Goal: Task Accomplishment & Management: Use online tool/utility

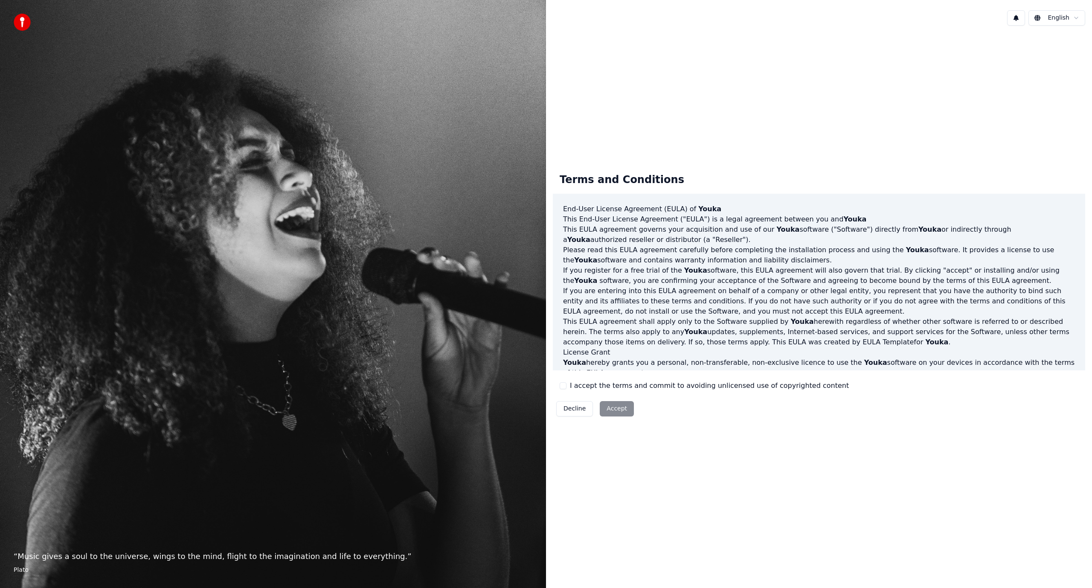
click at [564, 387] on button "I accept the terms and commit to avoiding unlicensed use of copyrighted content" at bounding box center [563, 385] width 7 height 7
click at [612, 410] on button "Accept" at bounding box center [617, 408] width 34 height 15
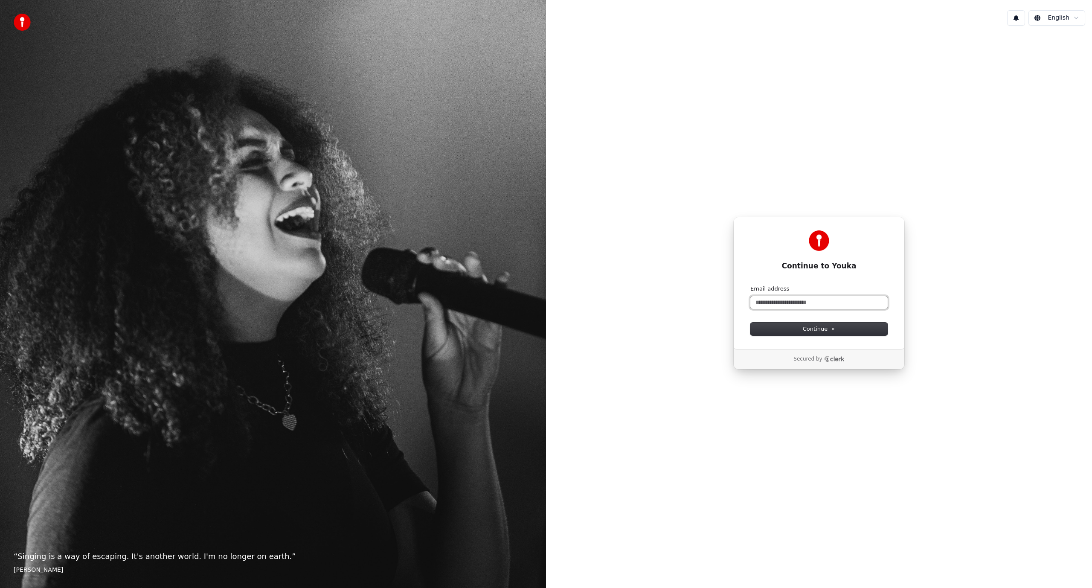
click at [833, 299] on input "Email address" at bounding box center [818, 302] width 137 height 13
click at [815, 329] on span "Continue" at bounding box center [819, 329] width 32 height 8
type input "**********"
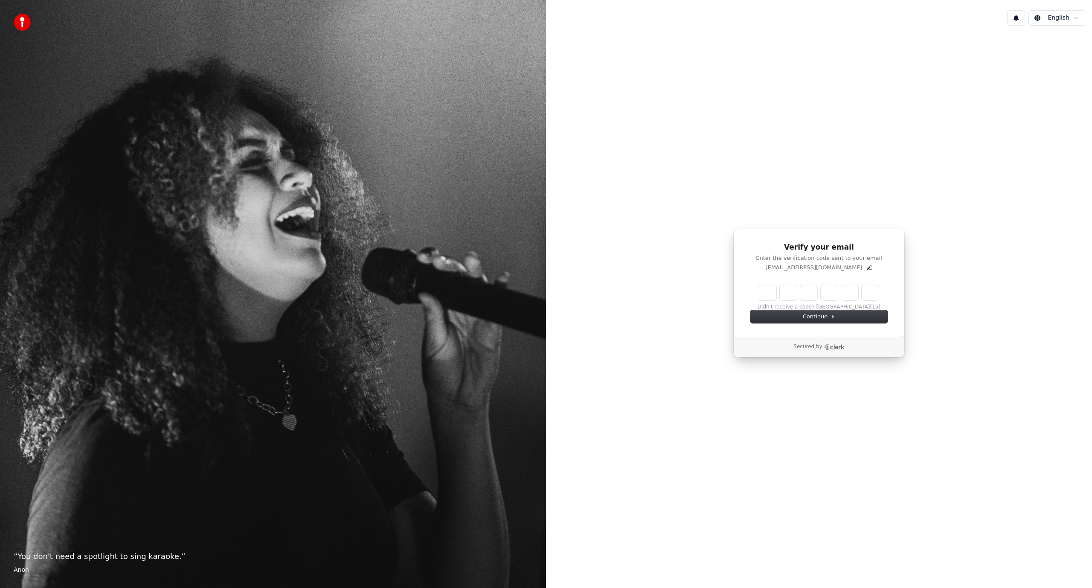
click at [1015, 263] on div "Verify your email Enter the verification code sent to your email manolorojasm@o…" at bounding box center [819, 292] width 546 height 521
click at [763, 295] on input "Enter verification code" at bounding box center [827, 292] width 136 height 15
paste input "******"
type input "******"
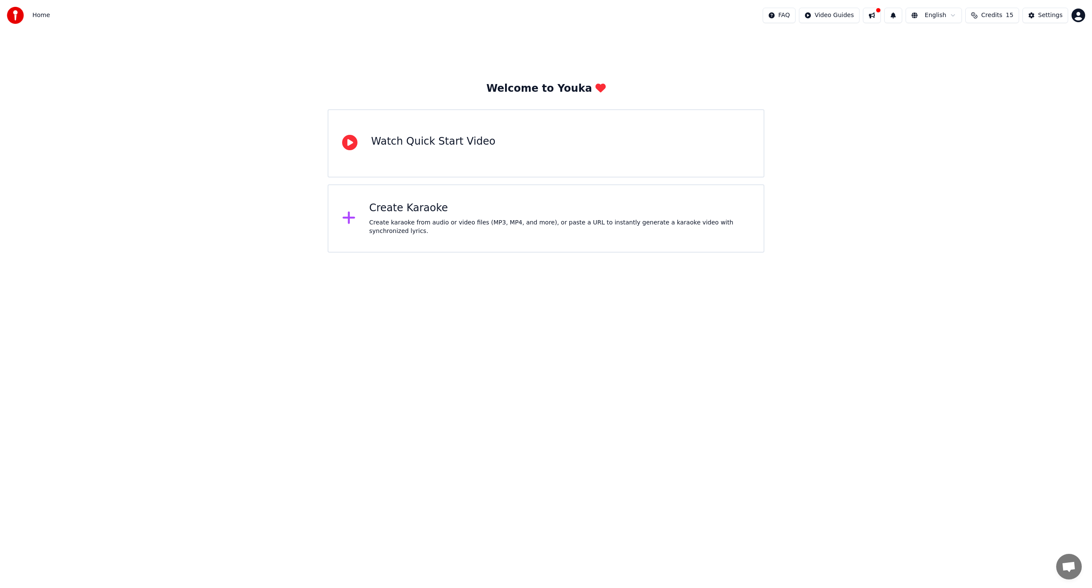
click at [453, 149] on div "Watch Quick Start Video" at bounding box center [433, 143] width 124 height 17
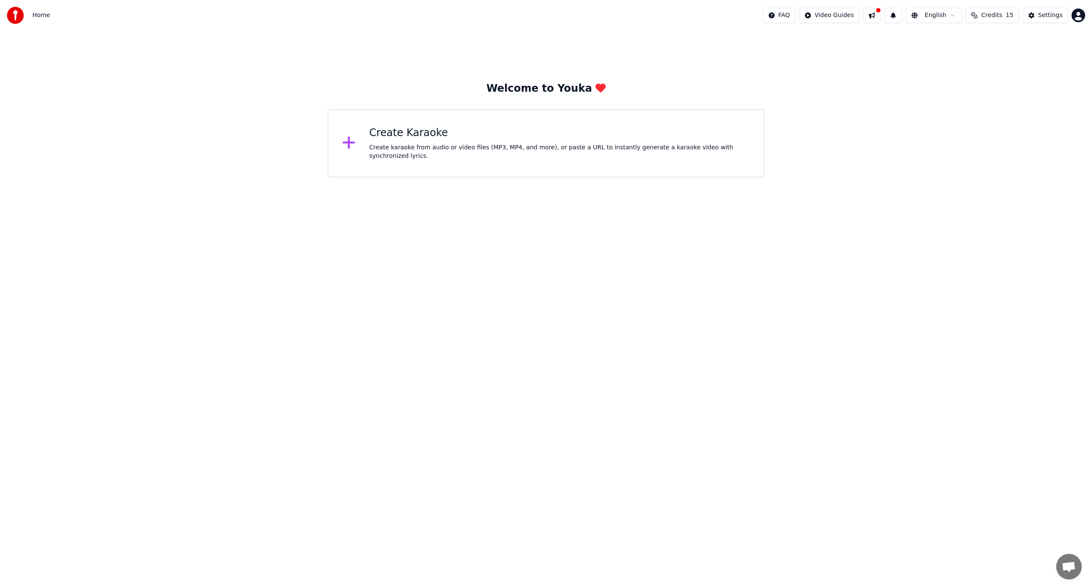
click at [837, 15] on html "Home FAQ Video Guides English Credits 15 Settings Welcome to Youka Create Karao…" at bounding box center [546, 88] width 1092 height 177
click at [830, 132] on html "Home FAQ Video Guides English Credits 15 Settings Welcome to Youka Create Karao…" at bounding box center [546, 88] width 1092 height 177
click at [1076, 15] on html "Home FAQ Video Guides English Credits 15 Settings Welcome to Youka Create Karao…" at bounding box center [546, 88] width 1092 height 177
click at [905, 72] on html "Home FAQ Video Guides English Credits 15 Settings Welcome to Youka Create Karao…" at bounding box center [546, 88] width 1092 height 177
click at [881, 14] on button at bounding box center [872, 15] width 18 height 15
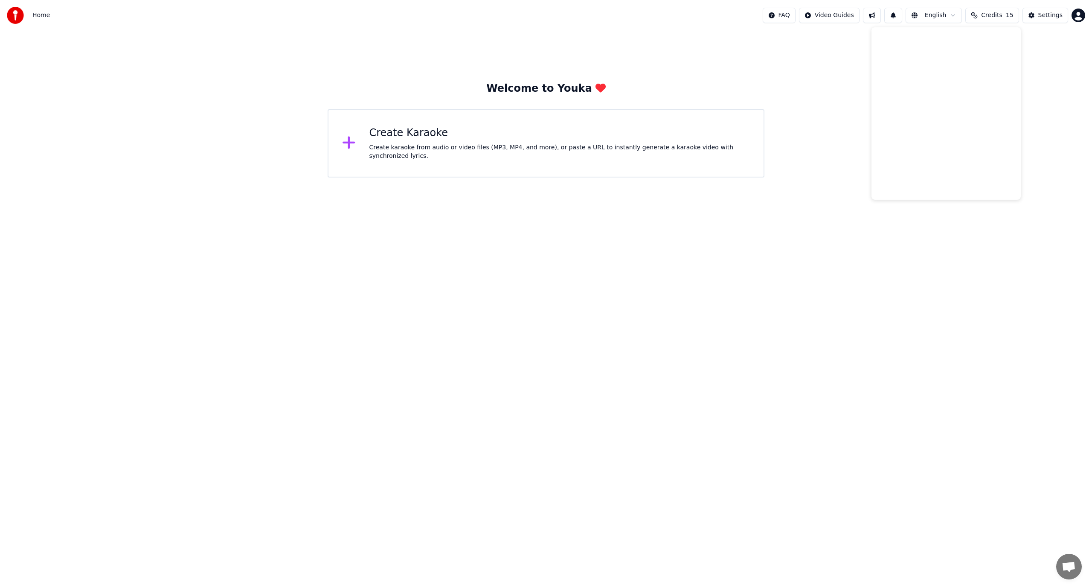
click at [841, 138] on div "Welcome to Youka Create Karaoke Create karaoke from audio or video files (MP3, …" at bounding box center [546, 104] width 1092 height 147
click at [1045, 17] on div "Settings" at bounding box center [1050, 15] width 24 height 9
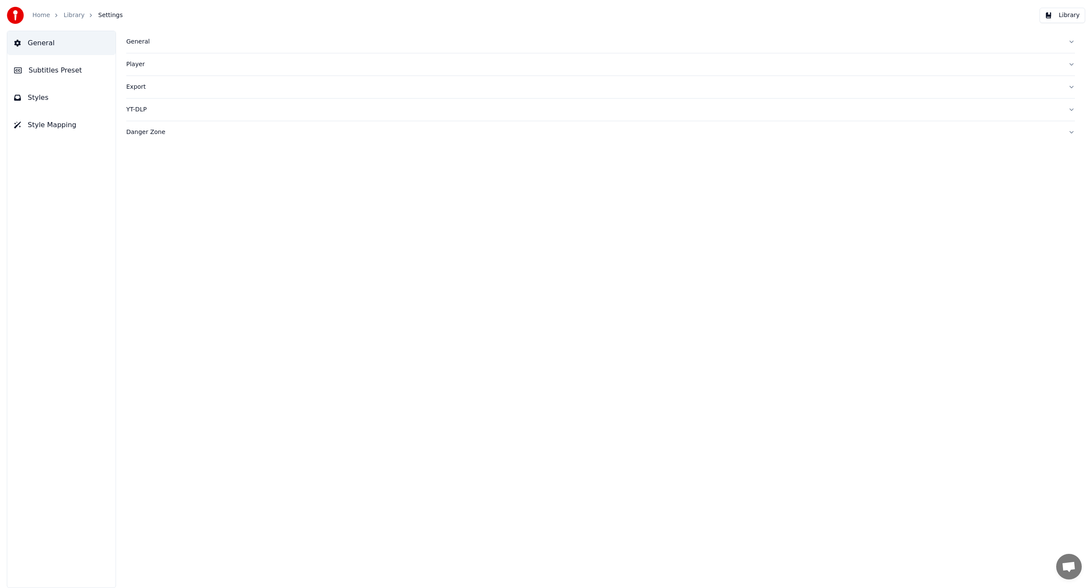
click at [133, 63] on div "Player" at bounding box center [593, 64] width 935 height 9
click at [1070, 19] on button "Library" at bounding box center [1062, 15] width 46 height 15
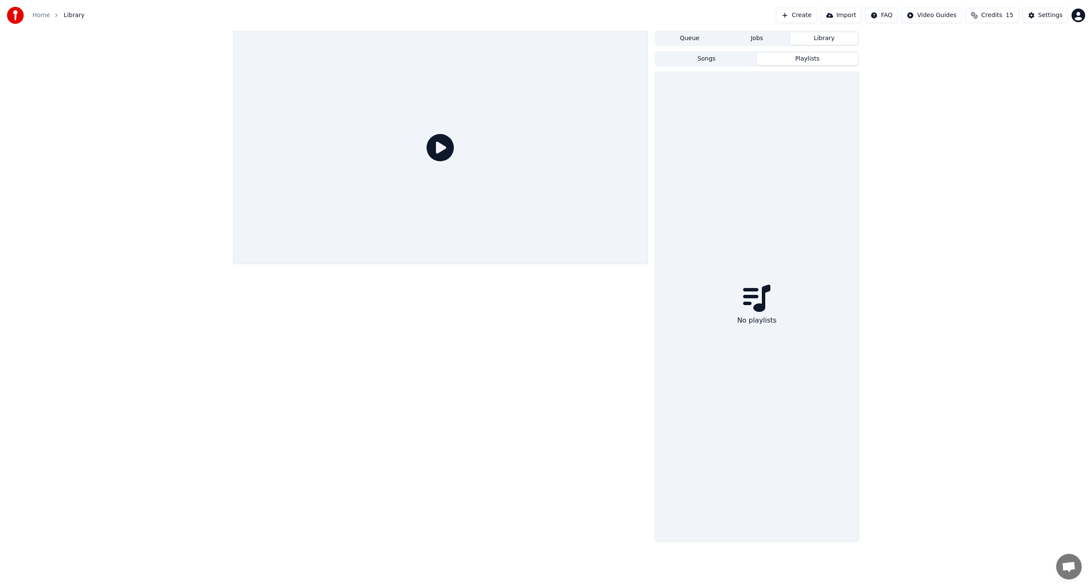
click at [798, 57] on button "Playlists" at bounding box center [807, 59] width 101 height 12
click at [690, 35] on button "Queue" at bounding box center [689, 38] width 67 height 12
click at [764, 39] on button "Jobs" at bounding box center [756, 38] width 67 height 12
click at [816, 40] on button "Library" at bounding box center [823, 38] width 67 height 12
click at [792, 61] on button "Playlists" at bounding box center [807, 59] width 101 height 12
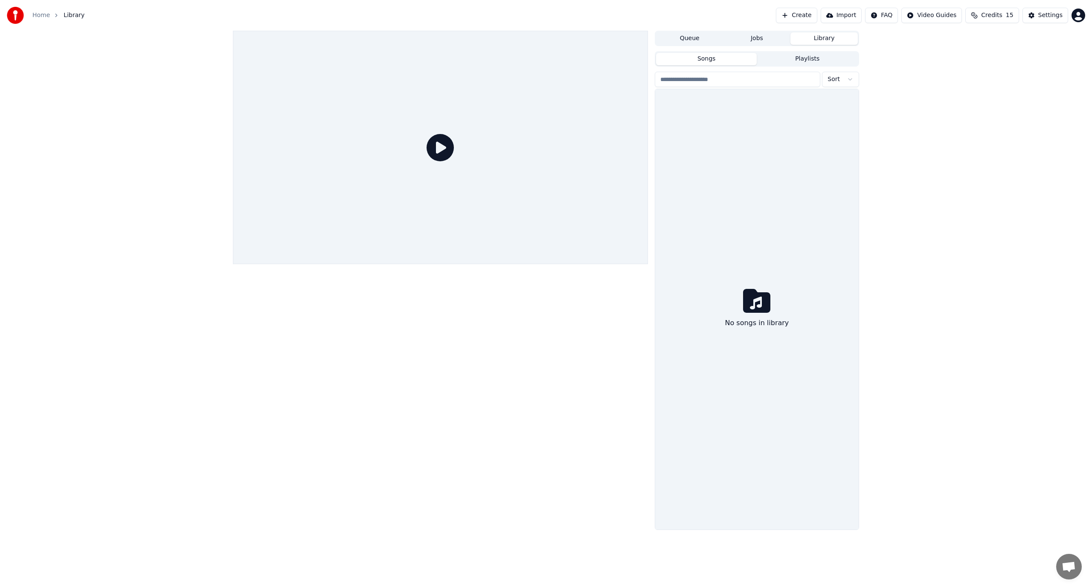
click at [734, 61] on button "Songs" at bounding box center [706, 59] width 101 height 12
click at [687, 36] on button "Queue" at bounding box center [689, 38] width 67 height 12
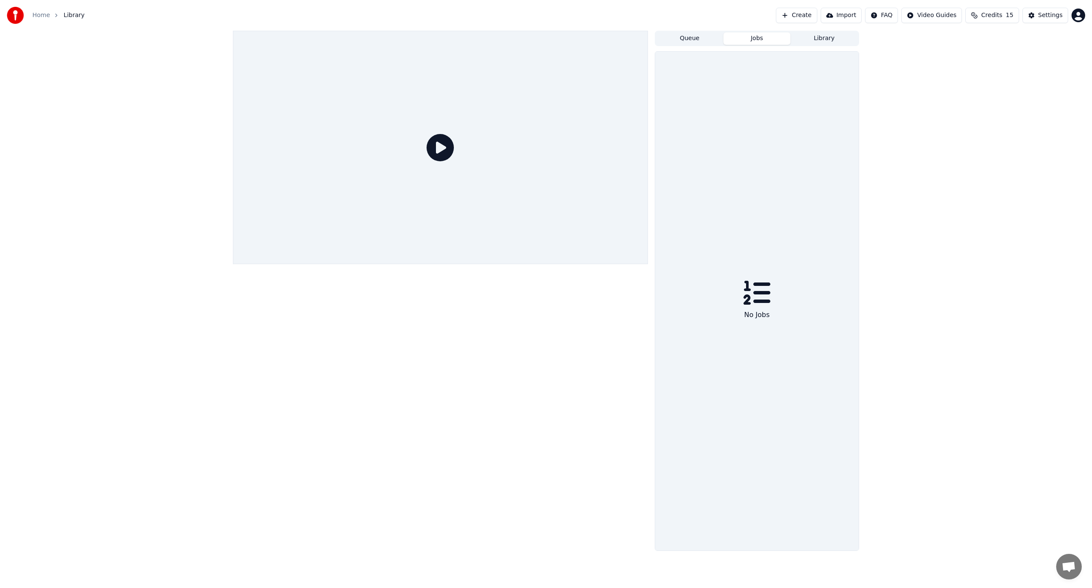
click at [766, 42] on button "Jobs" at bounding box center [756, 38] width 67 height 12
click at [821, 40] on button "Library" at bounding box center [823, 38] width 67 height 12
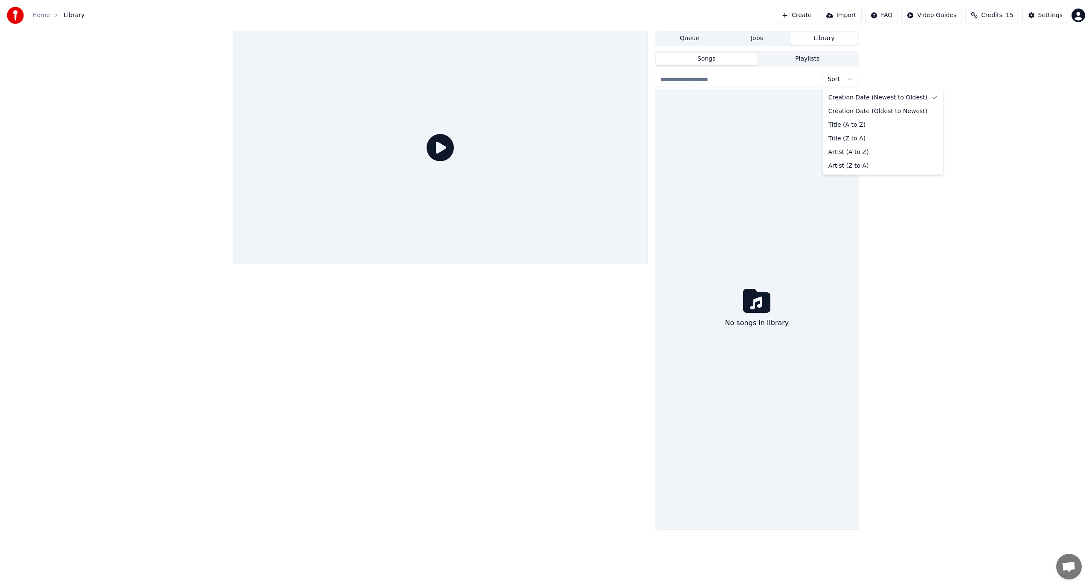
click at [849, 78] on html "Home Library Create Import FAQ Video Guides Credits 15 Settings Queue Jobs Libr…" at bounding box center [546, 294] width 1092 height 588
click at [1004, 188] on html "Home Library Create Import FAQ Video Guides Credits 15 Settings Queue Jobs Libr…" at bounding box center [546, 294] width 1092 height 588
click at [753, 307] on icon at bounding box center [756, 300] width 27 height 27
click at [848, 78] on html "Home Library Create Import FAQ Video Guides Credits 15 Settings Queue Jobs Libr…" at bounding box center [546, 294] width 1092 height 588
click at [905, 69] on html "Home Library Create Import FAQ Video Guides Credits 15 Settings Queue Jobs Libr…" at bounding box center [546, 294] width 1092 height 588
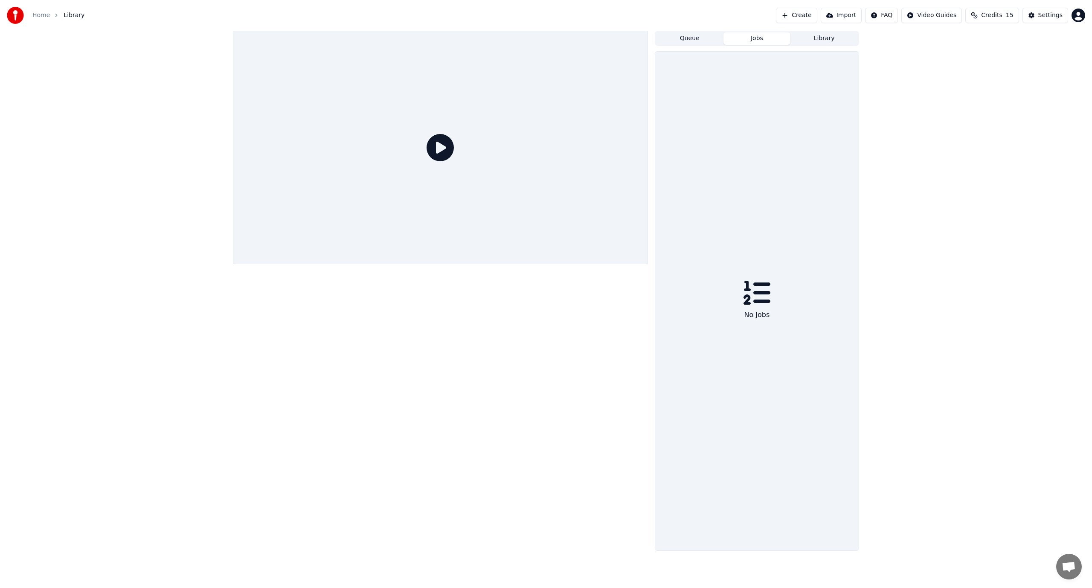
click at [767, 41] on button "Jobs" at bounding box center [756, 38] width 67 height 12
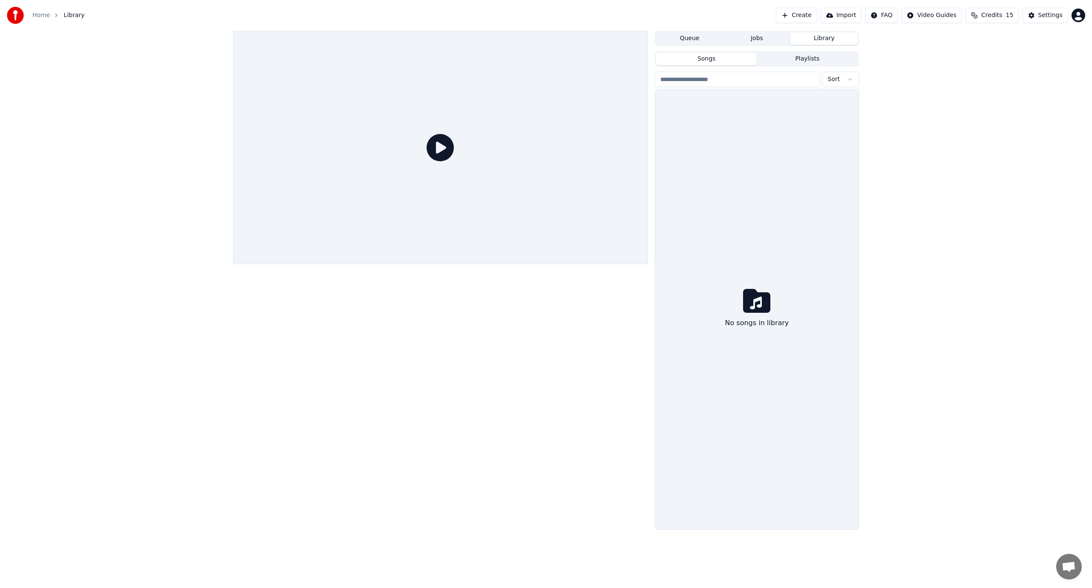
click at [813, 38] on button "Library" at bounding box center [823, 38] width 67 height 12
click at [811, 60] on button "Playlists" at bounding box center [807, 59] width 101 height 12
click at [731, 60] on button "Songs" at bounding box center [706, 59] width 101 height 12
click at [726, 81] on input "search" at bounding box center [737, 79] width 165 height 15
type input "*"
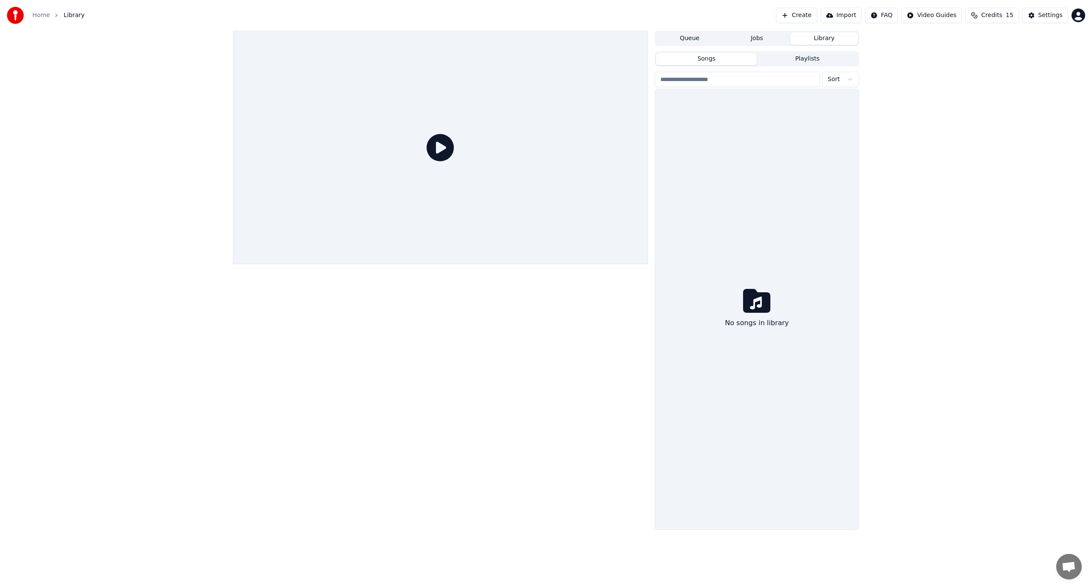
click at [757, 304] on icon at bounding box center [756, 301] width 27 height 24
click at [850, 13] on button "Import" at bounding box center [841, 15] width 41 height 15
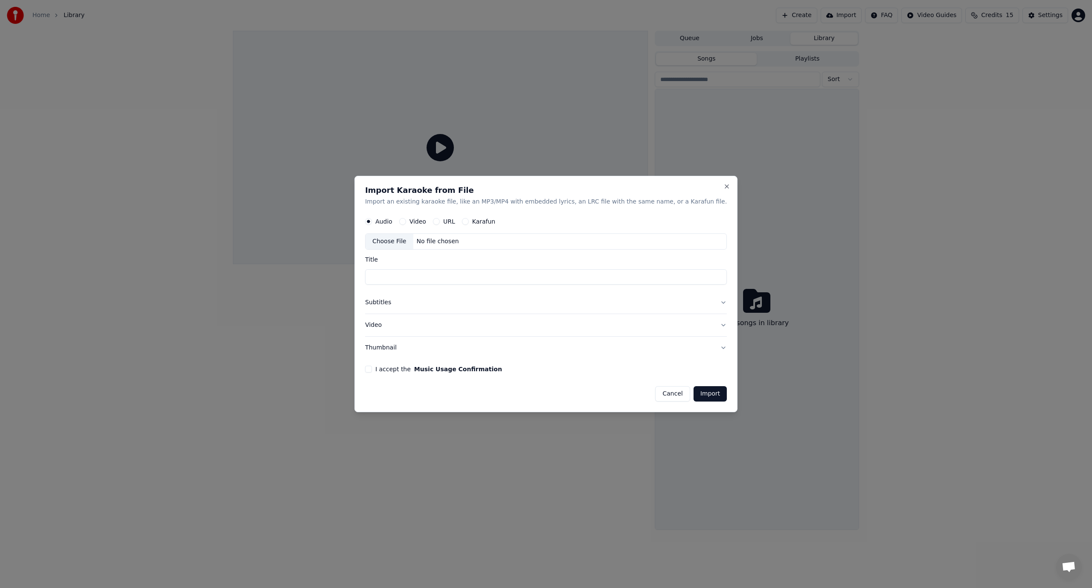
click at [440, 221] on button "URL" at bounding box center [436, 221] width 7 height 7
click at [515, 241] on input "text" at bounding box center [546, 241] width 362 height 17
click at [710, 241] on button "button" at bounding box center [718, 240] width 17 height 15
type input "**********"
click at [372, 368] on button "I accept the Music Usage Confirmation" at bounding box center [368, 369] width 7 height 7
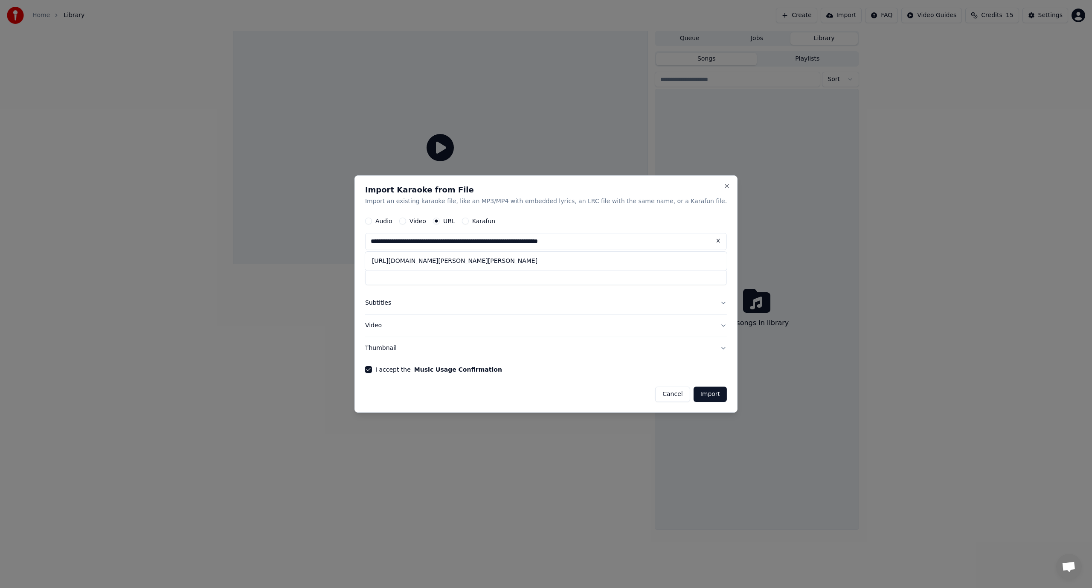
click at [693, 395] on button "Import" at bounding box center [709, 393] width 33 height 15
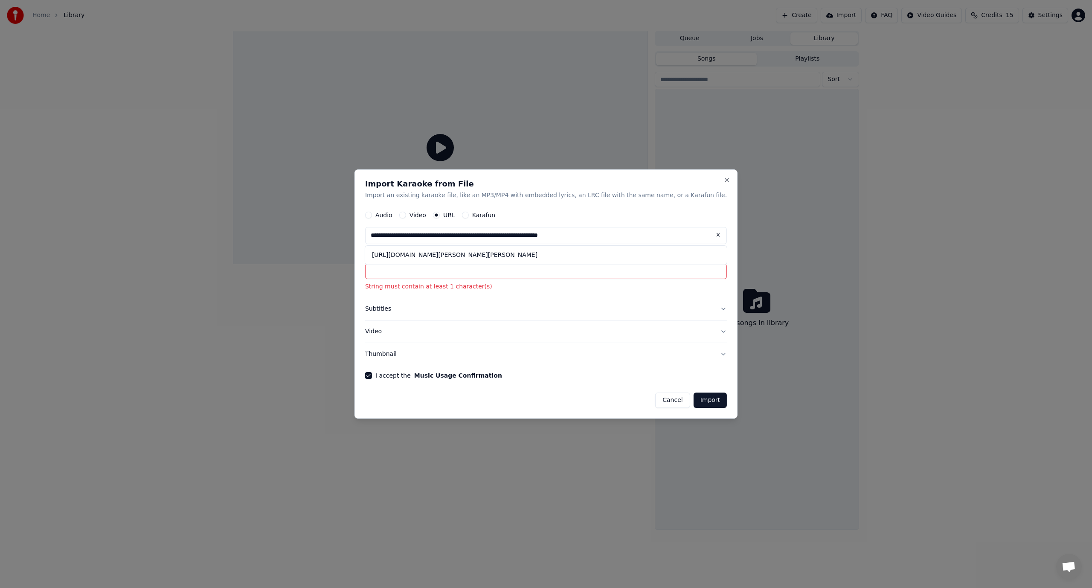
click at [710, 276] on div "**********" at bounding box center [545, 293] width 383 height 249
click at [687, 255] on div "[URL][DOMAIN_NAME][PERSON_NAME][PERSON_NAME]" at bounding box center [546, 254] width 362 height 15
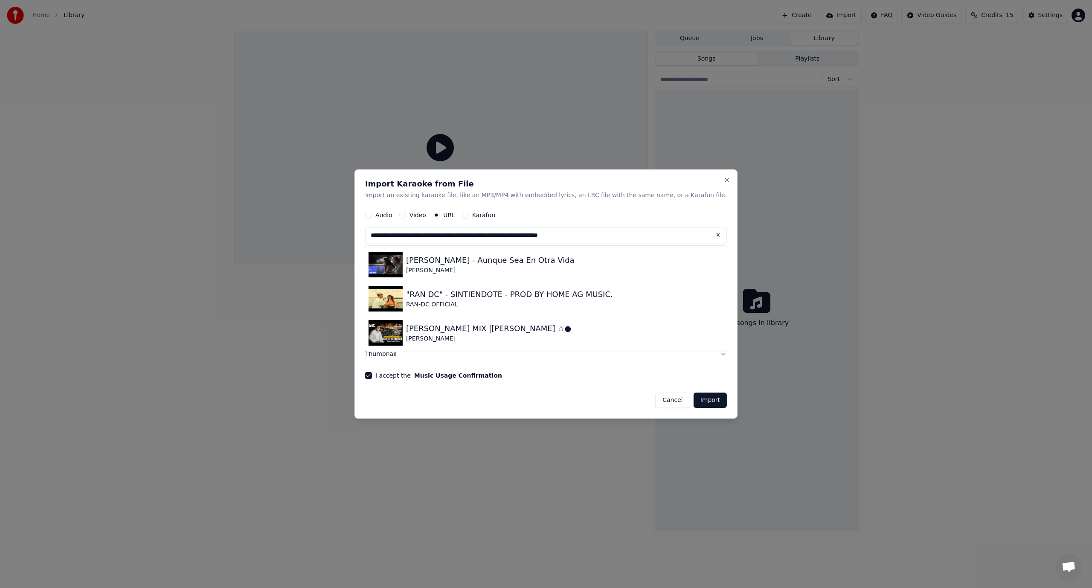
click at [710, 235] on button at bounding box center [718, 234] width 17 height 15
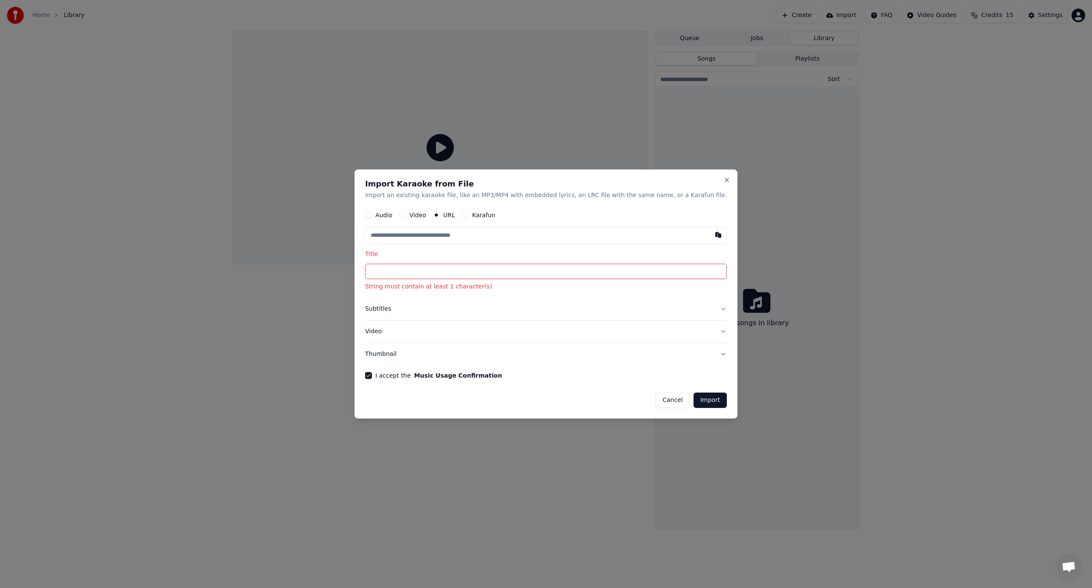
click at [405, 236] on input "text" at bounding box center [546, 235] width 362 height 17
paste input "**********"
type input "**********"
click at [414, 274] on input "Title" at bounding box center [546, 271] width 362 height 15
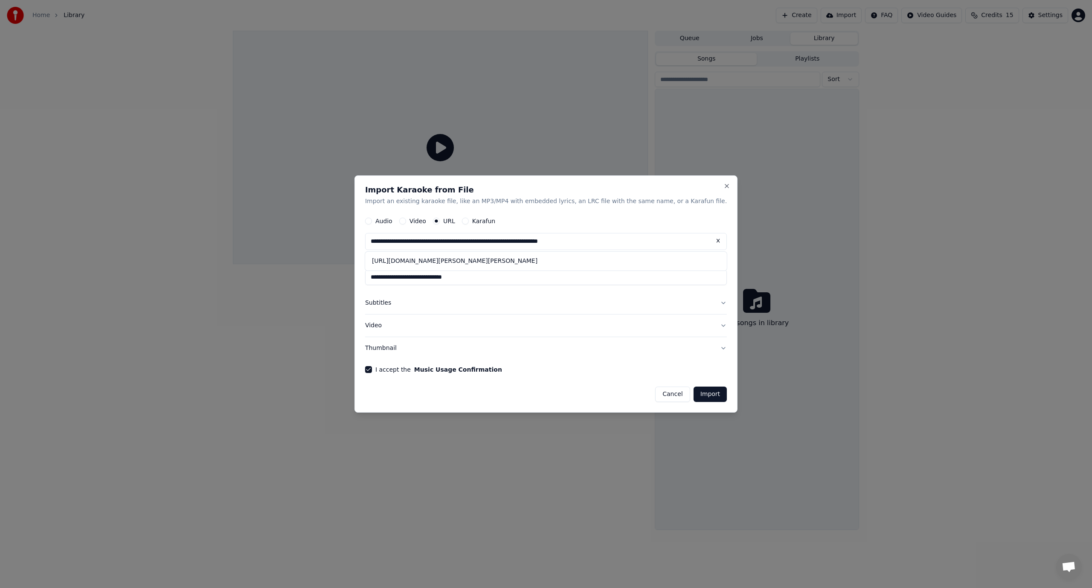
type input "**********"
click at [693, 394] on button "Import" at bounding box center [709, 393] width 33 height 15
click at [693, 393] on button "Import" at bounding box center [709, 393] width 33 height 15
click at [700, 303] on button "Subtitles" at bounding box center [546, 303] width 362 height 22
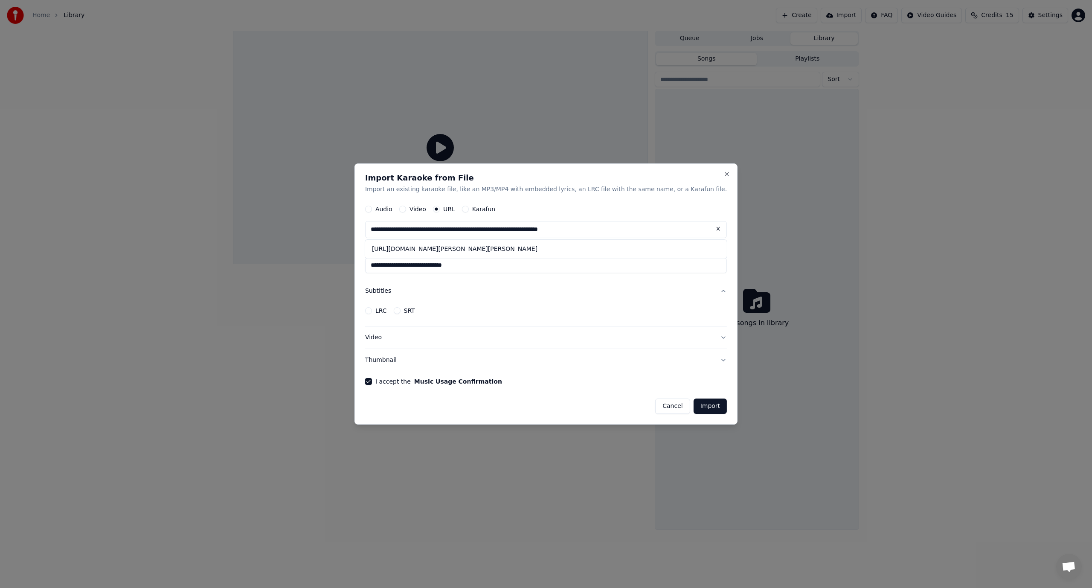
click at [701, 337] on button "Video" at bounding box center [546, 337] width 362 height 22
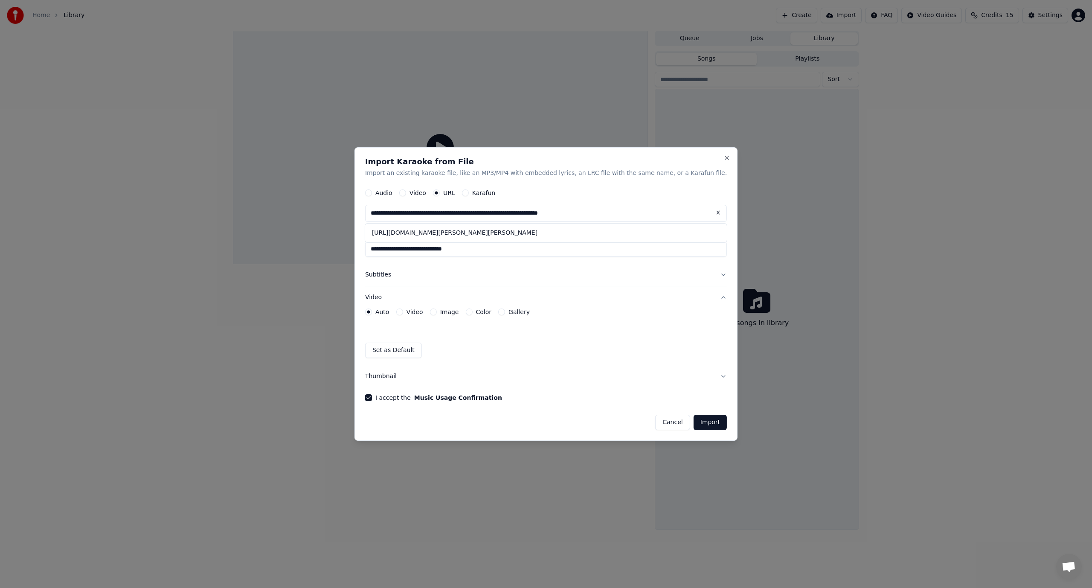
click at [403, 311] on button "Video" at bounding box center [399, 311] width 7 height 7
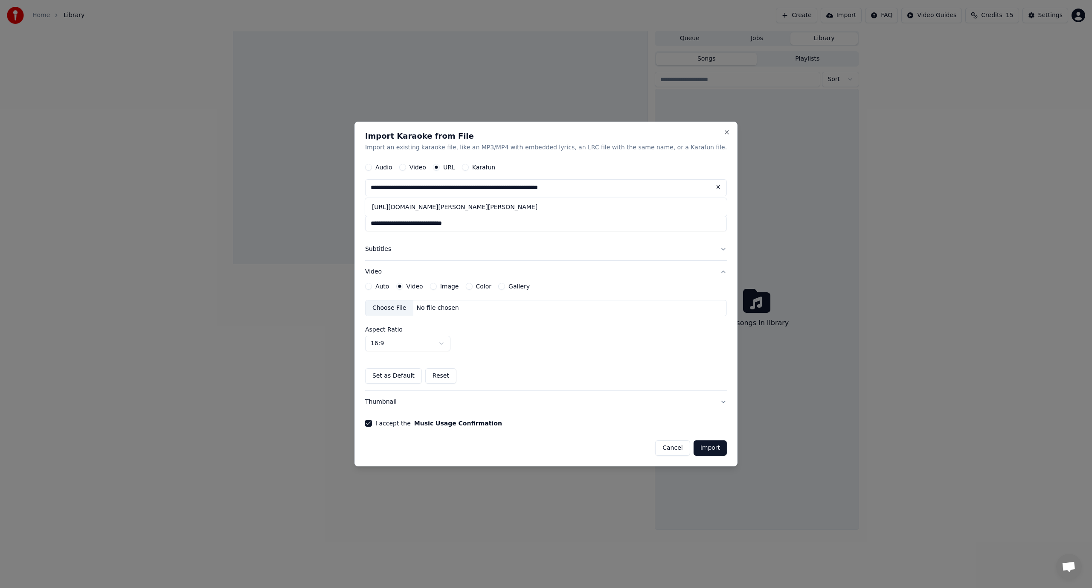
click at [517, 308] on div "Choose File No file chosen" at bounding box center [546, 308] width 362 height 16
click at [437, 285] on button "Image" at bounding box center [433, 286] width 7 height 7
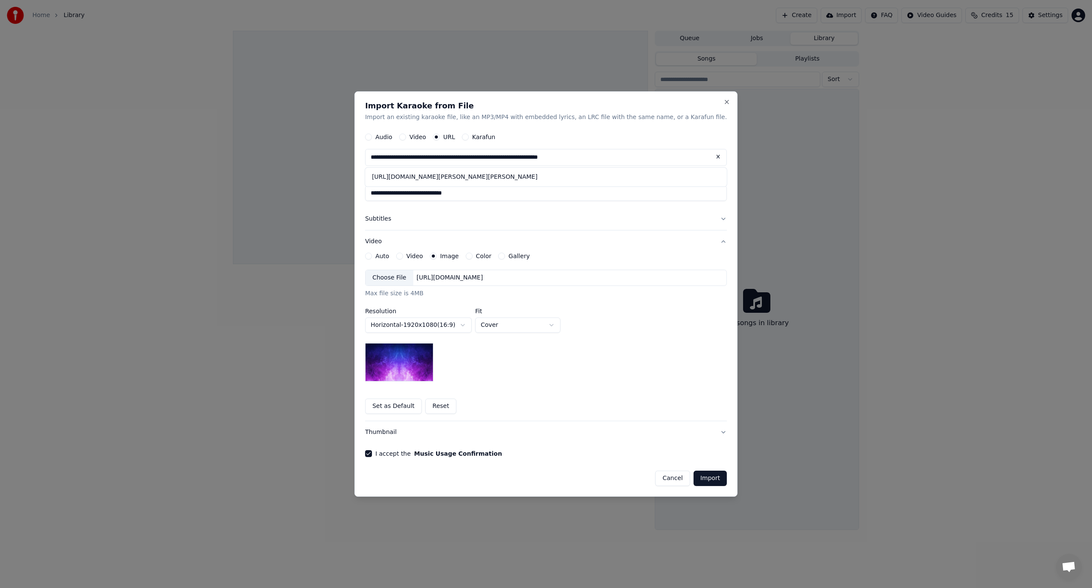
click at [403, 255] on button "Video" at bounding box center [399, 255] width 7 height 7
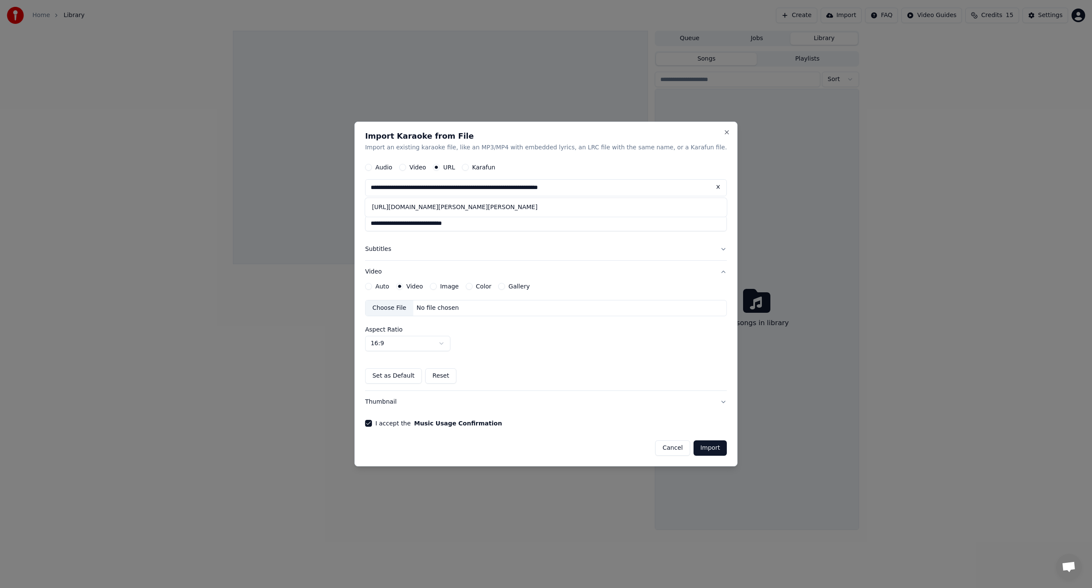
click at [641, 185] on input "**********" at bounding box center [546, 187] width 362 height 17
drag, startPoint x: 641, startPoint y: 185, endPoint x: 323, endPoint y: 173, distance: 318.0
click at [323, 173] on body "**********" at bounding box center [546, 294] width 1092 height 588
click at [513, 308] on div "Choose File No file chosen" at bounding box center [546, 308] width 362 height 16
click at [372, 285] on button "Auto" at bounding box center [368, 286] width 7 height 7
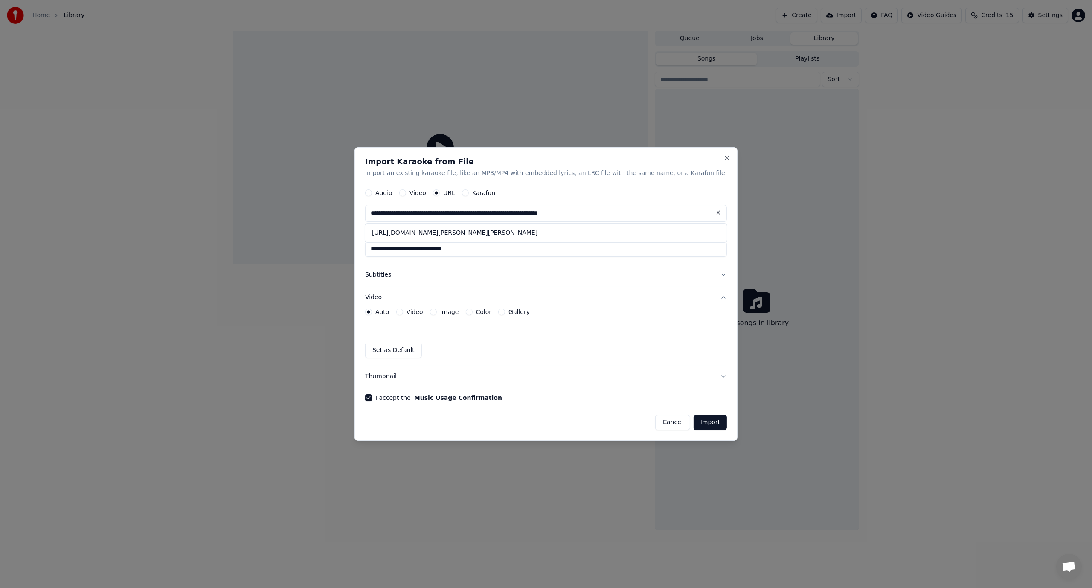
click at [693, 424] on button "Import" at bounding box center [709, 422] width 33 height 15
click at [693, 422] on button "Import" at bounding box center [709, 422] width 33 height 15
click at [699, 275] on button "Subtitles" at bounding box center [546, 275] width 362 height 22
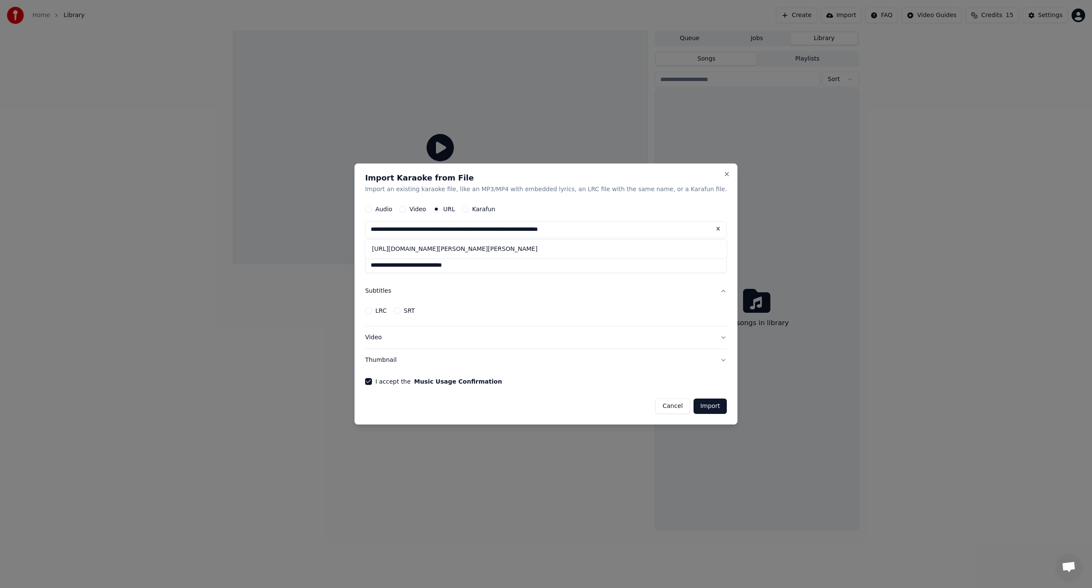
click at [699, 360] on button "Thumbnail" at bounding box center [546, 360] width 362 height 22
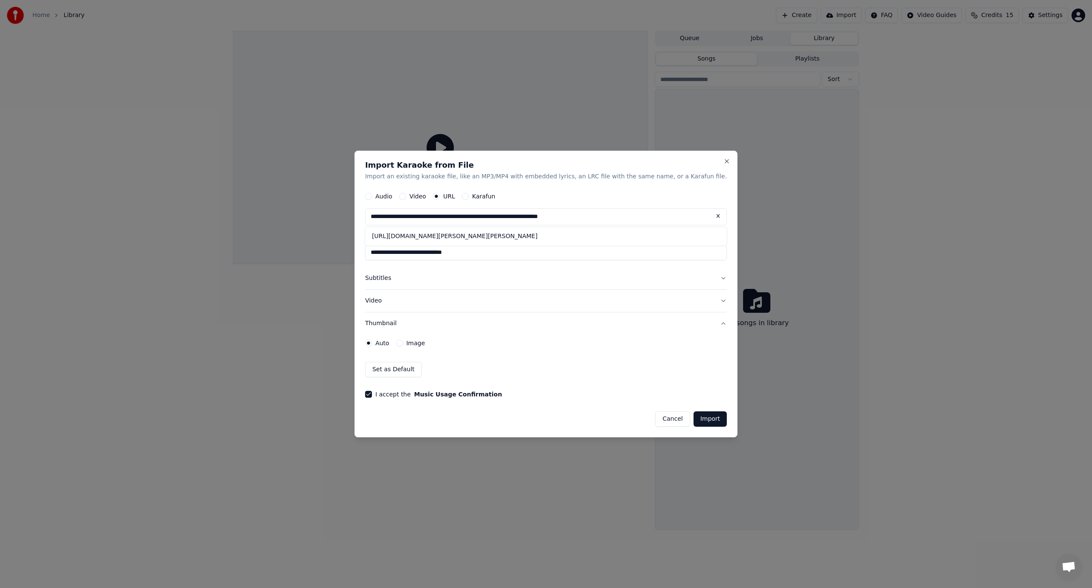
click at [693, 420] on button "Import" at bounding box center [709, 418] width 33 height 15
click at [693, 418] on button "Import" at bounding box center [709, 418] width 33 height 15
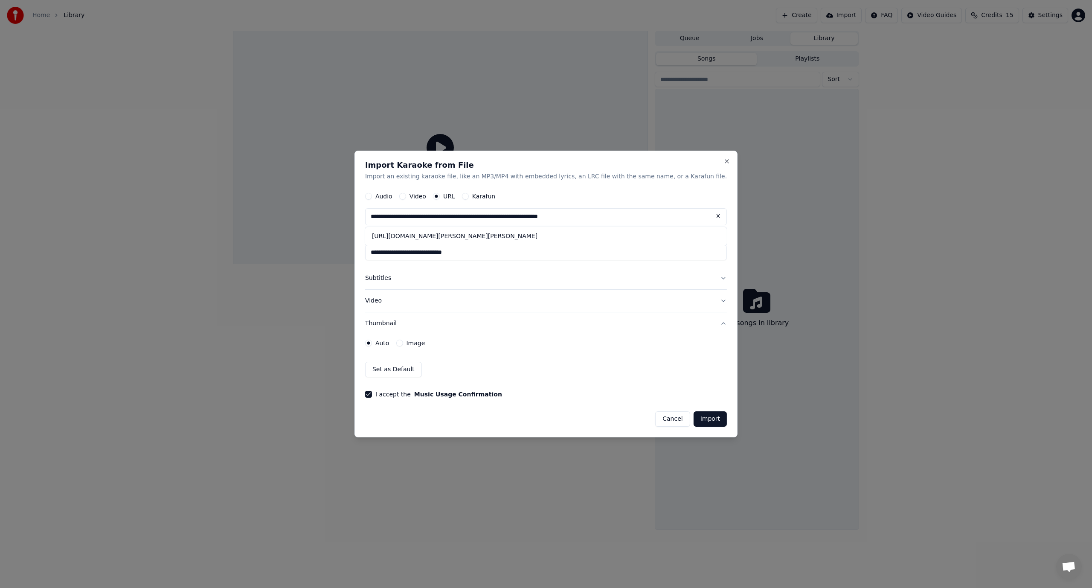
click at [693, 418] on button "Import" at bounding box center [709, 418] width 33 height 15
click at [612, 367] on div "Set as Default" at bounding box center [546, 369] width 362 height 15
click at [693, 417] on button "Import" at bounding box center [709, 418] width 33 height 15
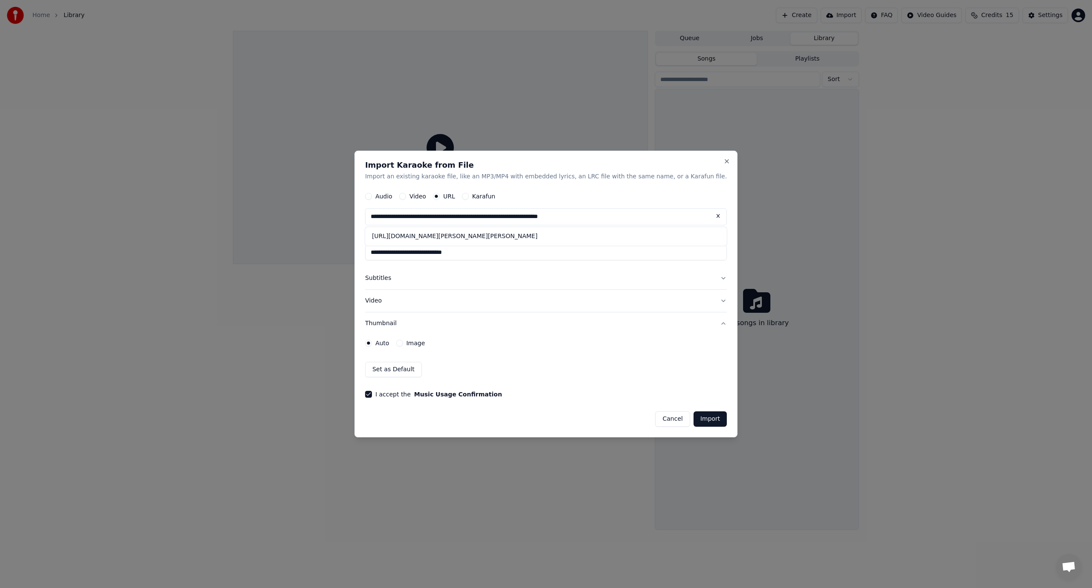
click at [693, 417] on button "Import" at bounding box center [709, 418] width 33 height 15
click at [614, 386] on form "**********" at bounding box center [546, 307] width 362 height 239
click at [545, 383] on div "Auto Image Set as Default" at bounding box center [546, 358] width 362 height 49
click at [701, 300] on button "Video" at bounding box center [546, 301] width 362 height 22
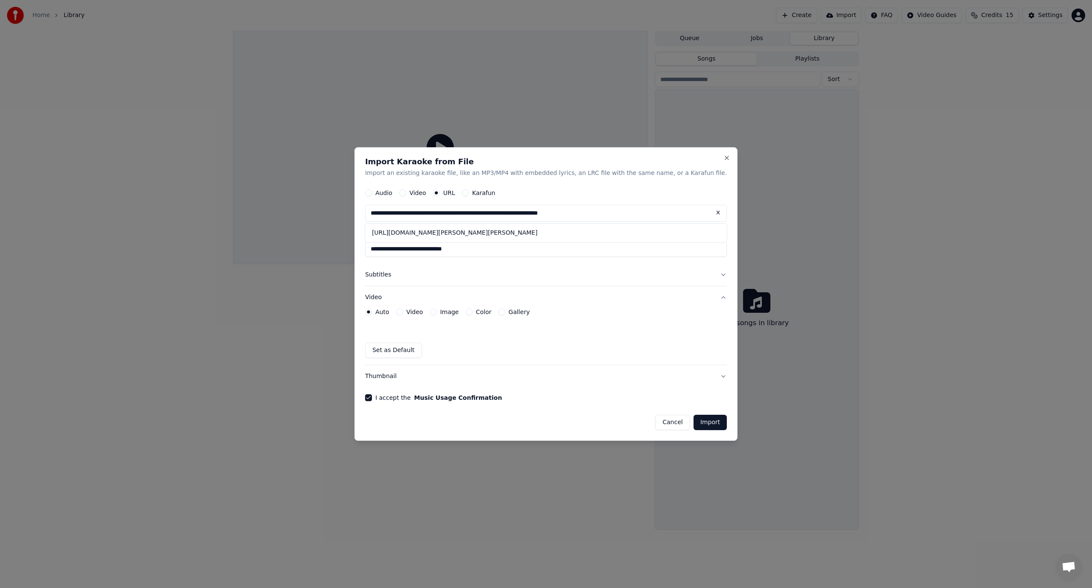
click at [699, 273] on button "Subtitles" at bounding box center [546, 275] width 362 height 22
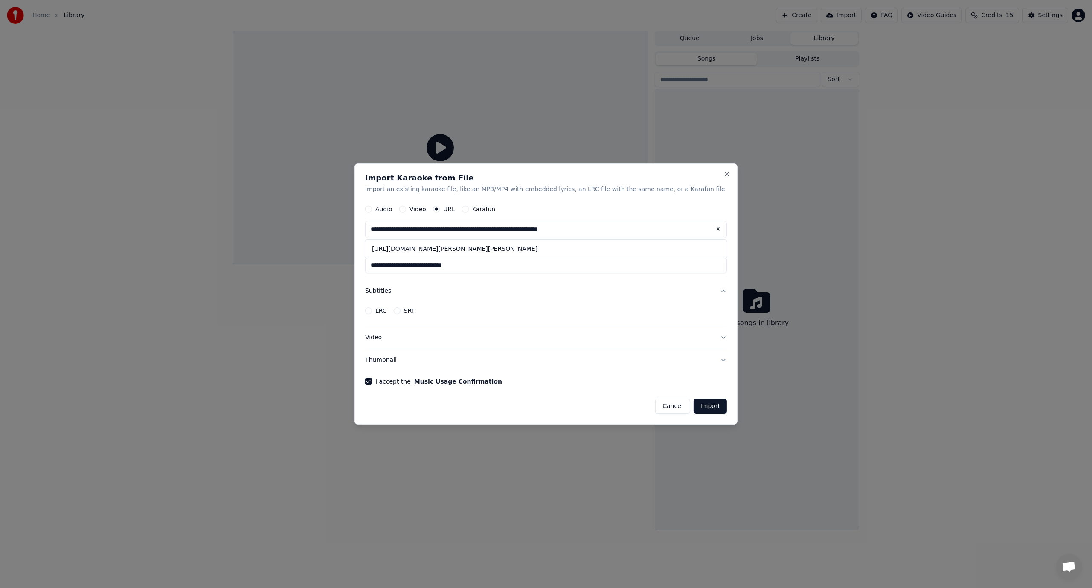
click at [372, 311] on button "LRC" at bounding box center [368, 310] width 7 height 7
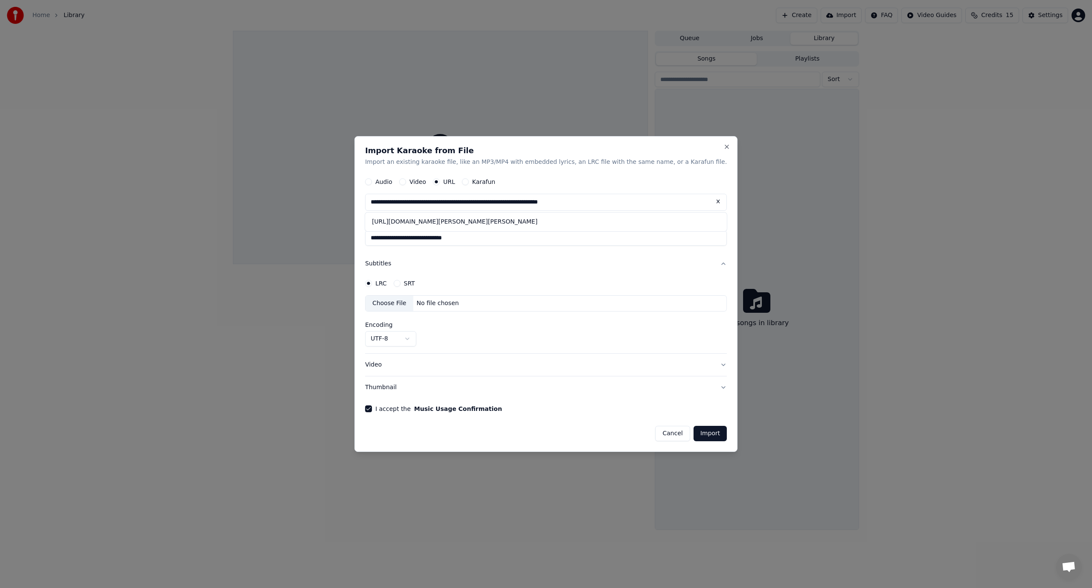
click at [700, 364] on button "Video" at bounding box center [546, 365] width 362 height 22
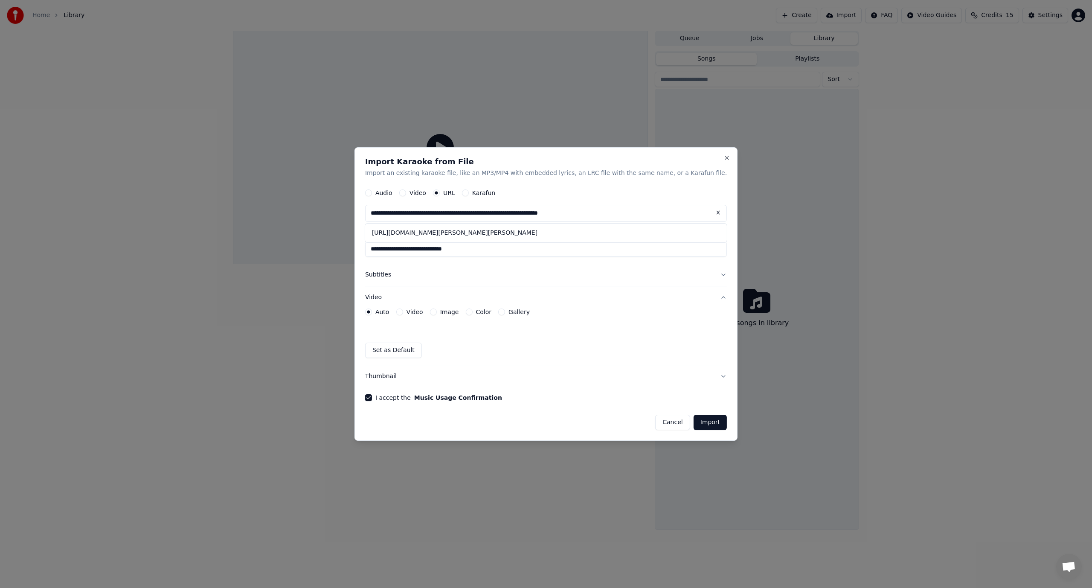
click at [700, 375] on button "Thumbnail" at bounding box center [546, 376] width 362 height 22
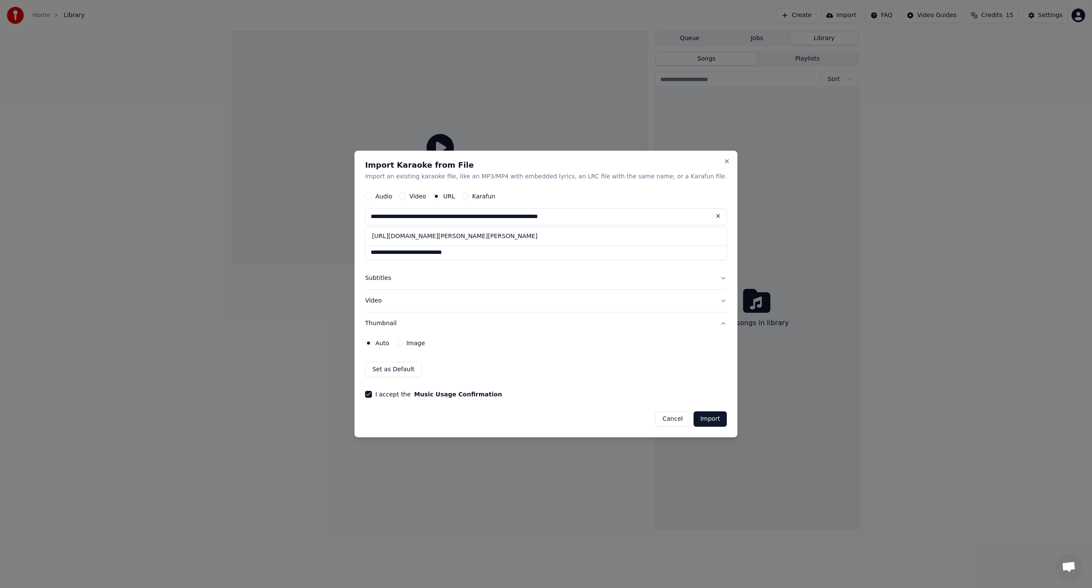
click at [693, 418] on button "Import" at bounding box center [709, 418] width 33 height 15
click at [578, 346] on div "Auto Image" at bounding box center [546, 342] width 362 height 17
click at [707, 220] on div "**********" at bounding box center [545, 294] width 383 height 287
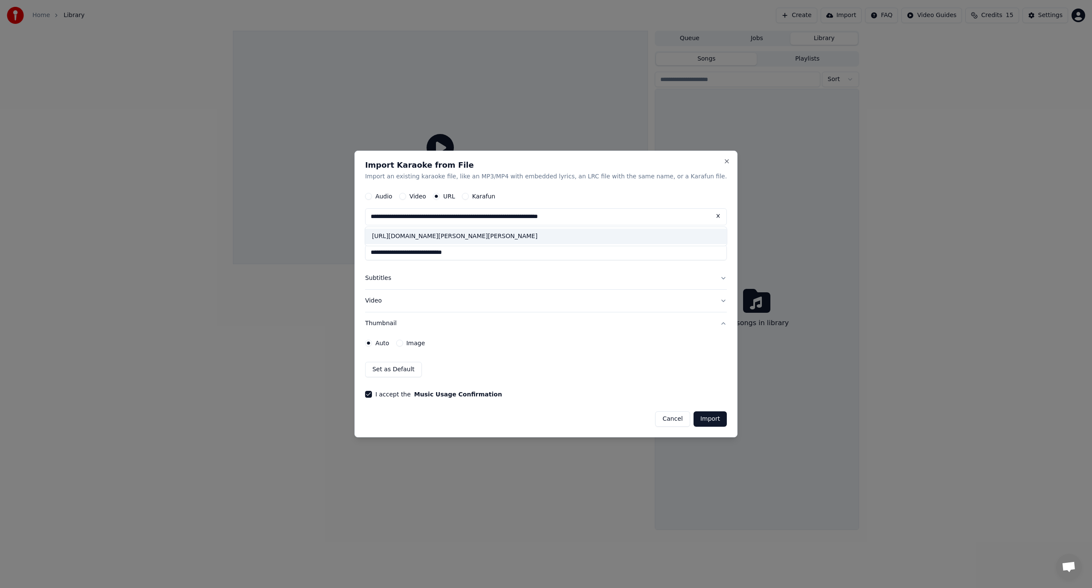
click at [634, 237] on div "[URL][DOMAIN_NAME][PERSON_NAME][PERSON_NAME]" at bounding box center [546, 236] width 362 height 15
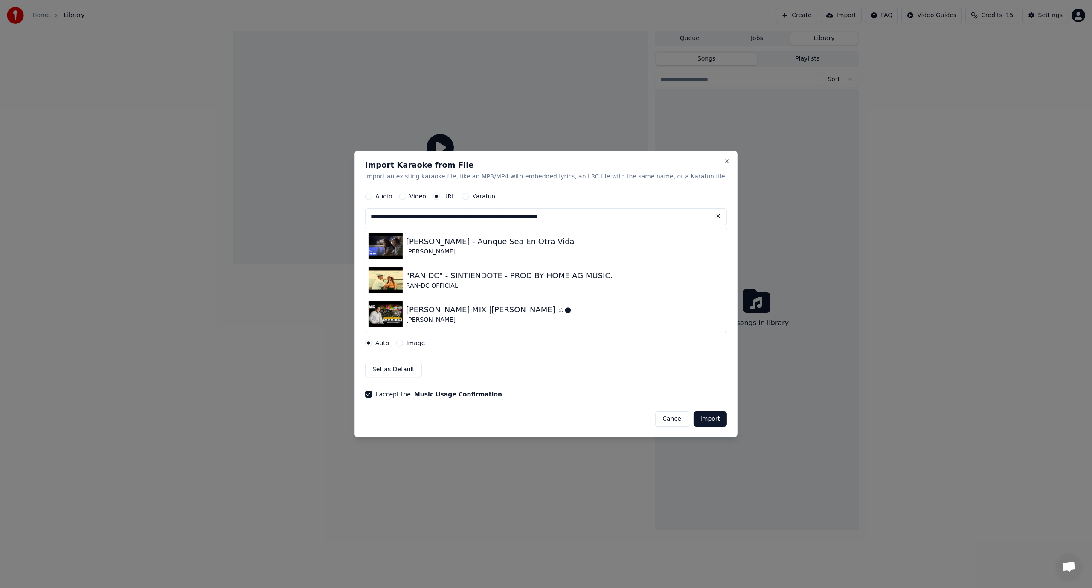
click at [657, 213] on input "**********" at bounding box center [546, 216] width 362 height 17
click at [597, 387] on form "**********" at bounding box center [546, 307] width 362 height 239
click at [648, 220] on input "**********" at bounding box center [546, 216] width 362 height 17
click at [710, 215] on button at bounding box center [718, 215] width 17 height 15
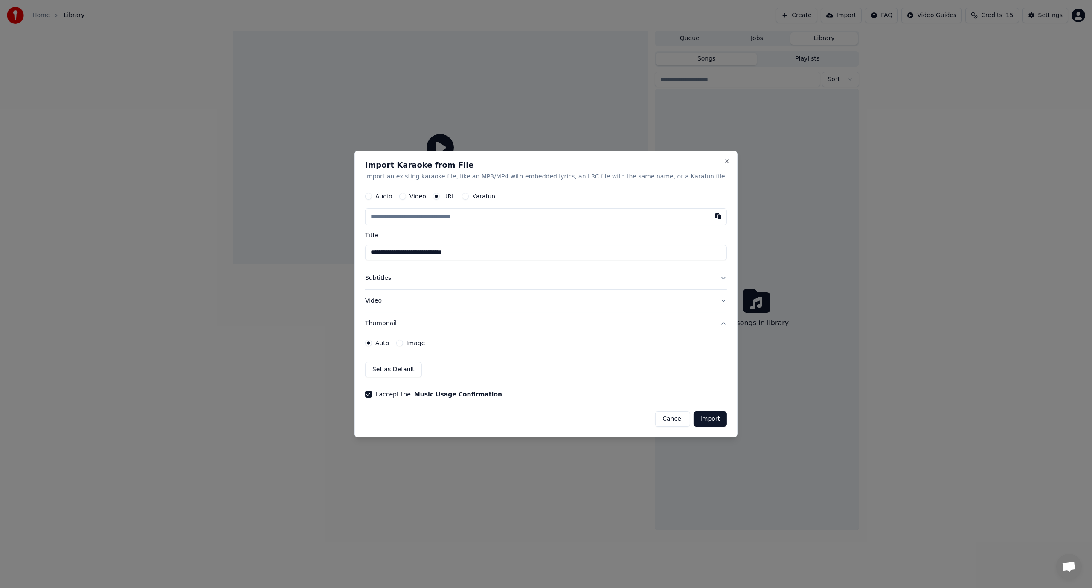
click at [500, 217] on input "text" at bounding box center [546, 216] width 362 height 17
paste input "**********"
type input "**********"
click at [568, 354] on div "Auto Image Set as Default" at bounding box center [546, 355] width 362 height 43
click at [493, 255] on input "**********" at bounding box center [546, 252] width 362 height 15
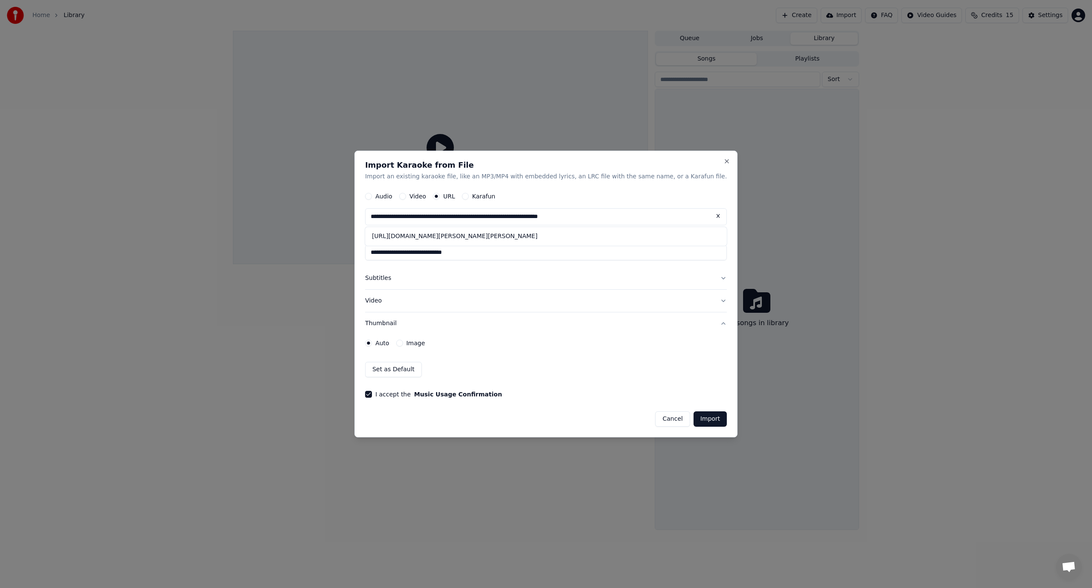
click at [693, 419] on button "Import" at bounding box center [709, 418] width 33 height 15
click at [645, 233] on div "[URL][DOMAIN_NAME][PERSON_NAME][PERSON_NAME]" at bounding box center [546, 236] width 362 height 15
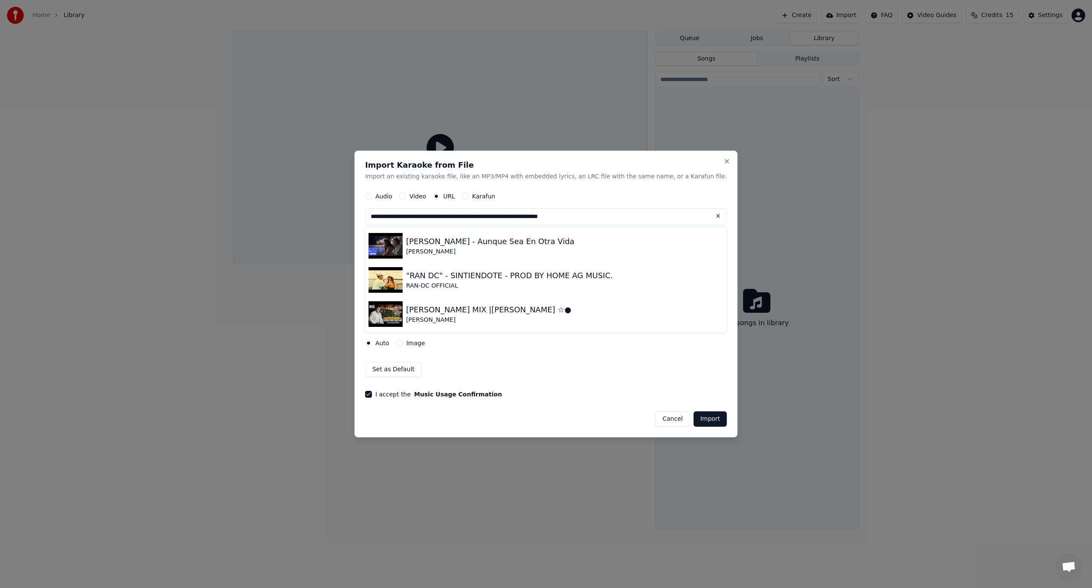
click at [655, 419] on button "Cancel" at bounding box center [672, 418] width 35 height 15
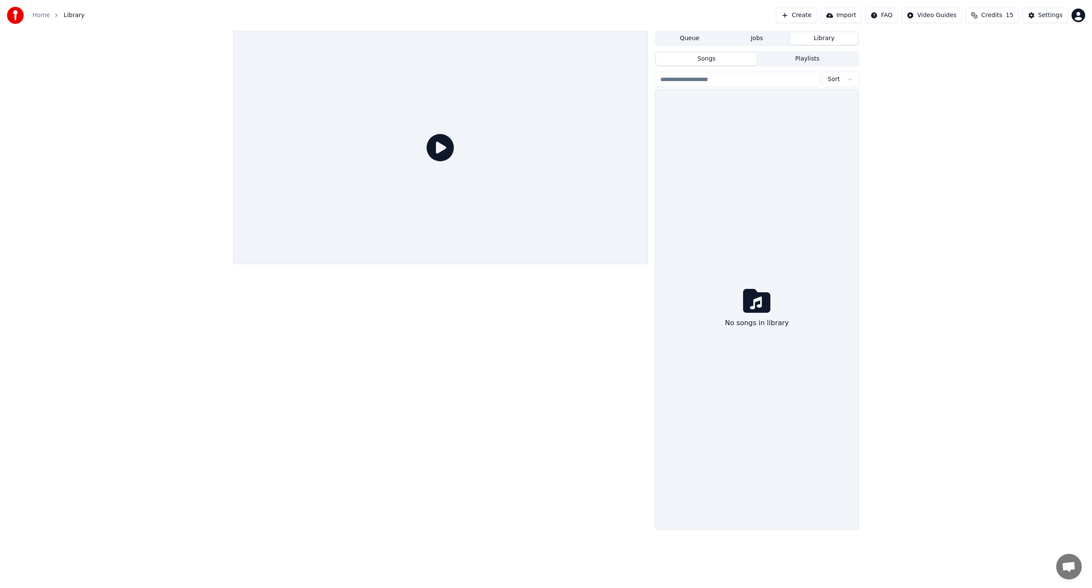
click at [854, 13] on button "Import" at bounding box center [841, 15] width 41 height 15
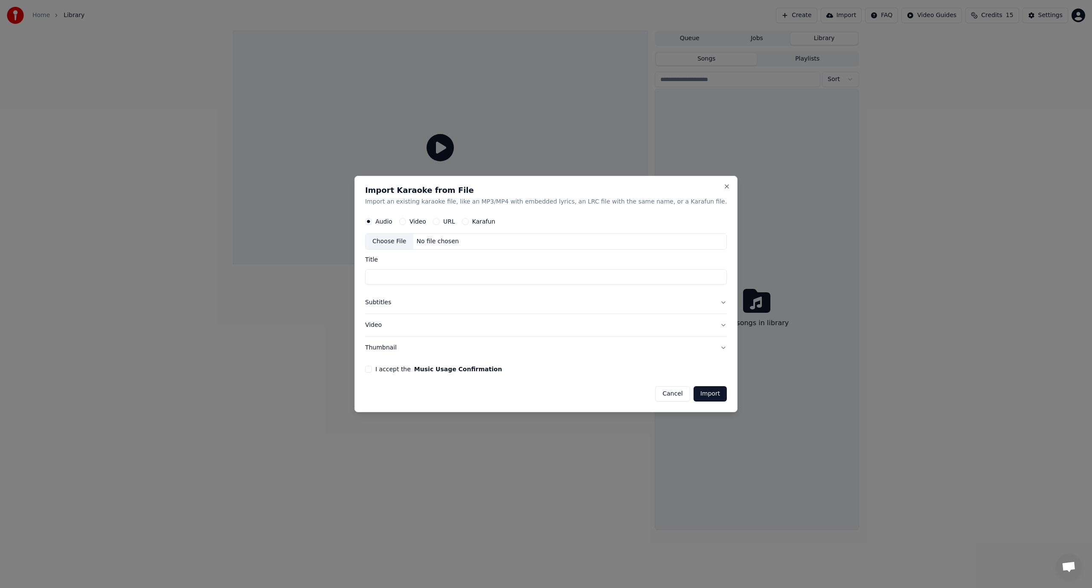
click at [411, 240] on div "Choose File" at bounding box center [390, 241] width 48 height 15
click at [657, 394] on button "Cancel" at bounding box center [672, 393] width 35 height 15
